Goal: Find specific page/section: Find specific page/section

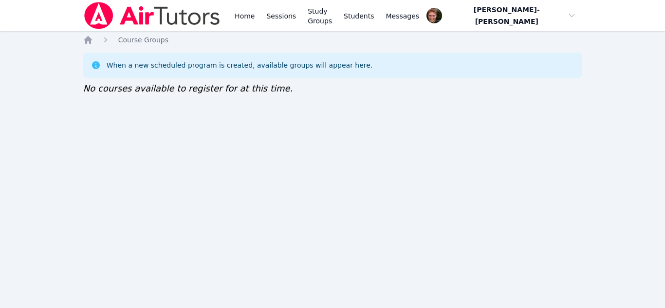
click at [489, 253] on div "Home Sessions Study Groups Students Messages Open user menu Vincent Astray-Cane…" at bounding box center [332, 154] width 665 height 308
click at [279, 14] on link "Sessions" at bounding box center [281, 15] width 34 height 31
